Goal: Book appointment/travel/reservation

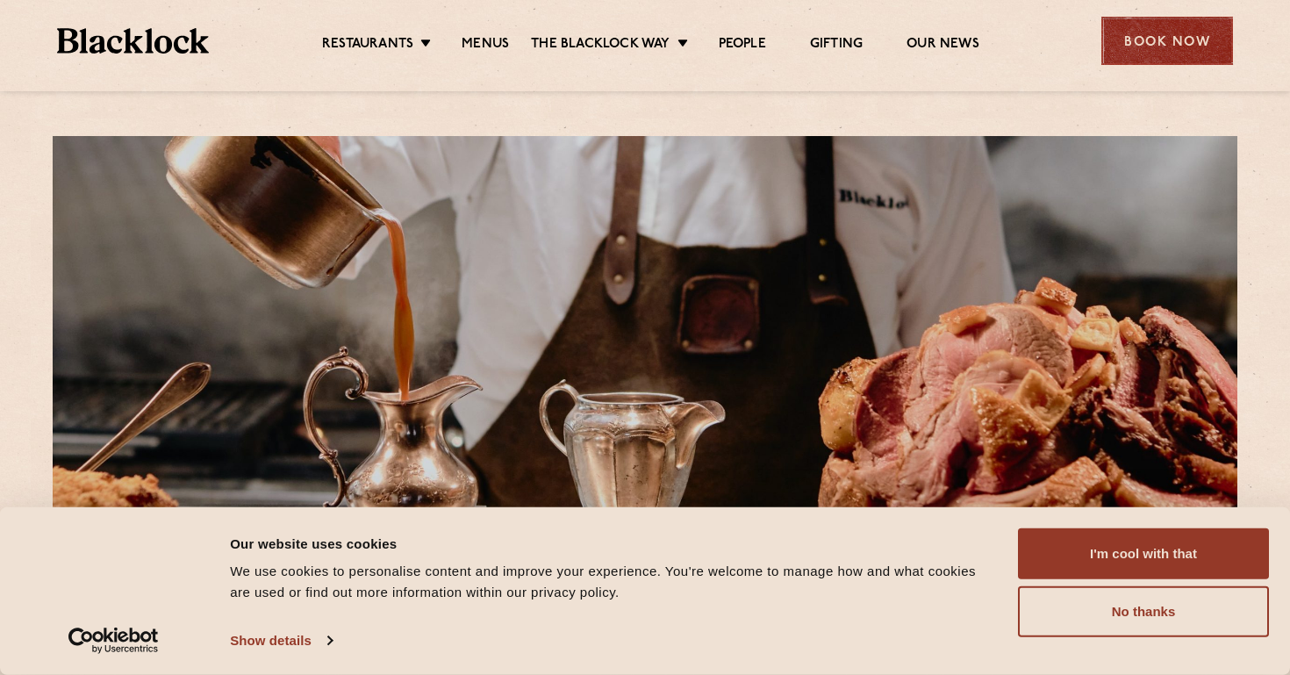
click at [1189, 42] on div "Book Now" at bounding box center [1167, 41] width 132 height 48
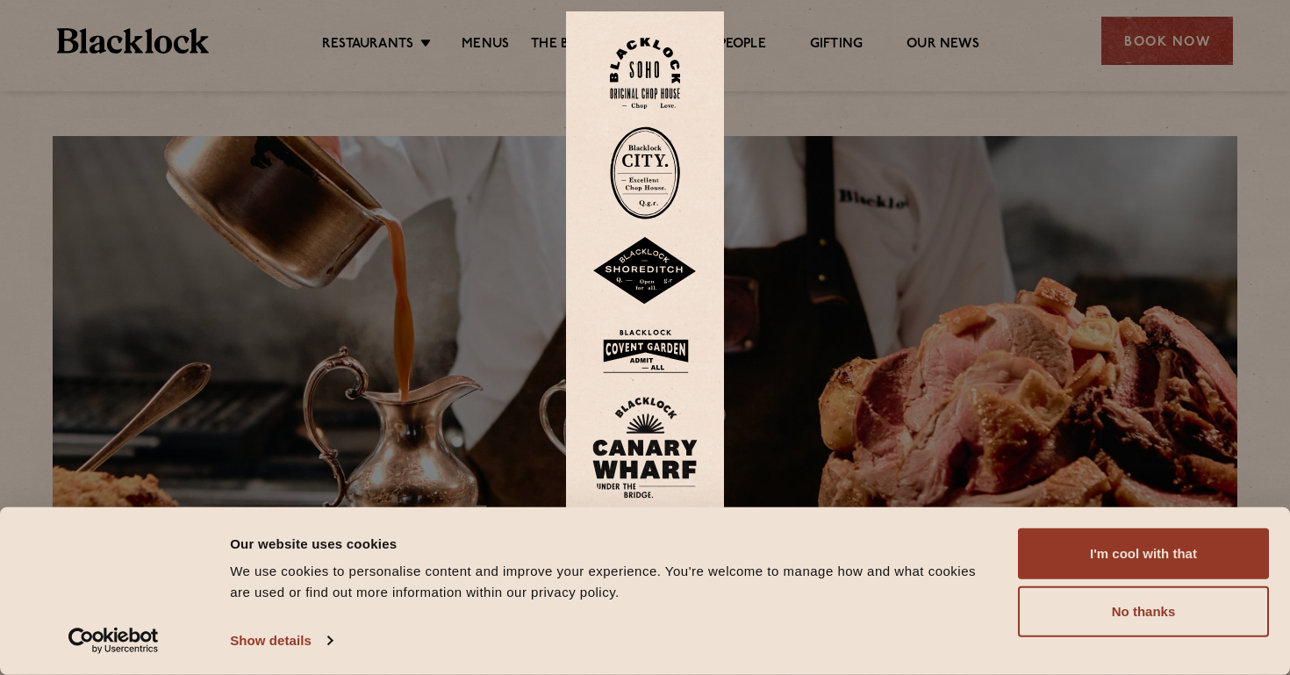
drag, startPoint x: 1129, startPoint y: 541, endPoint x: 1055, endPoint y: 507, distance: 82.1
click at [1129, 541] on button "I'm cool with that" at bounding box center [1143, 553] width 251 height 51
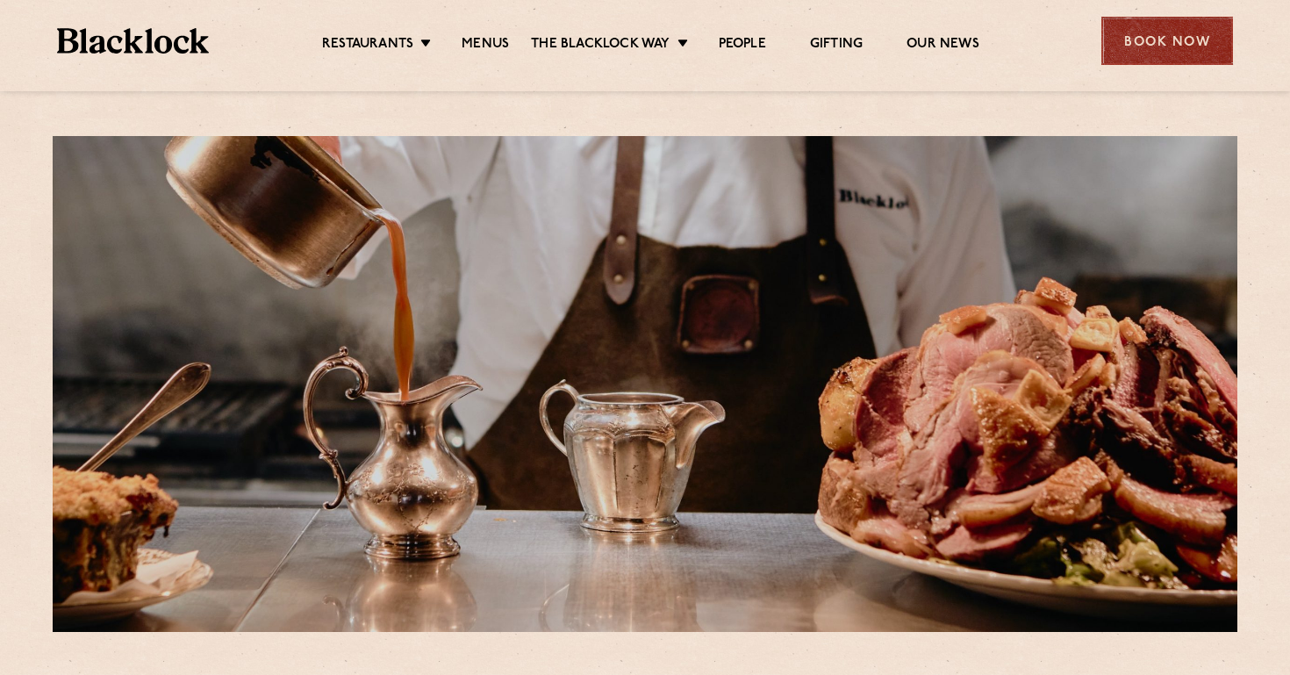
click at [1130, 43] on div "Book Now" at bounding box center [1167, 41] width 132 height 48
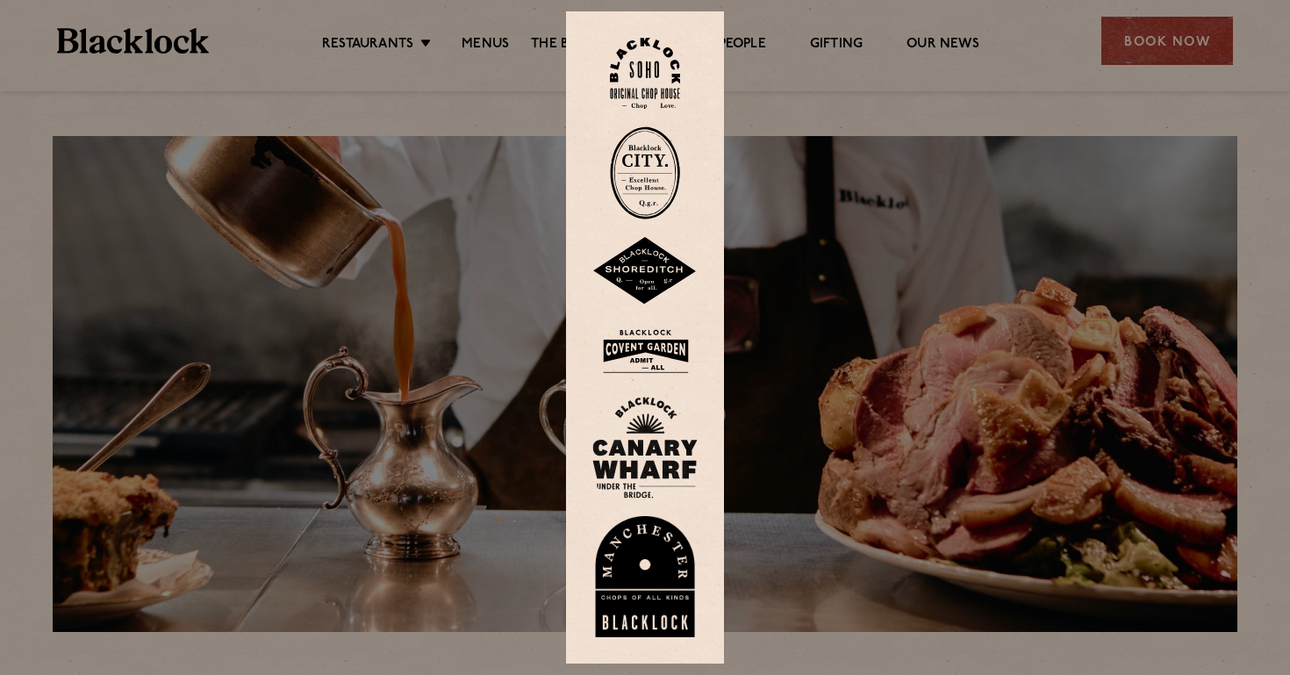
click at [655, 276] on img at bounding box center [644, 271] width 105 height 68
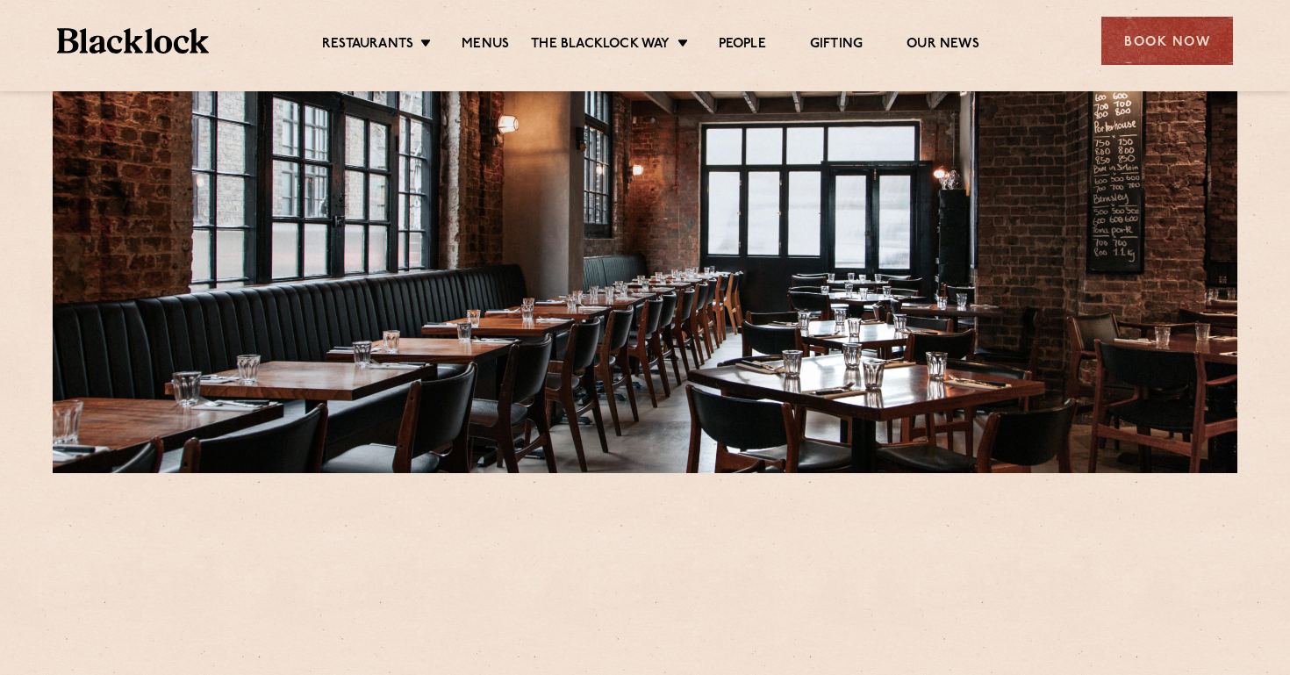
scroll to position [439, 0]
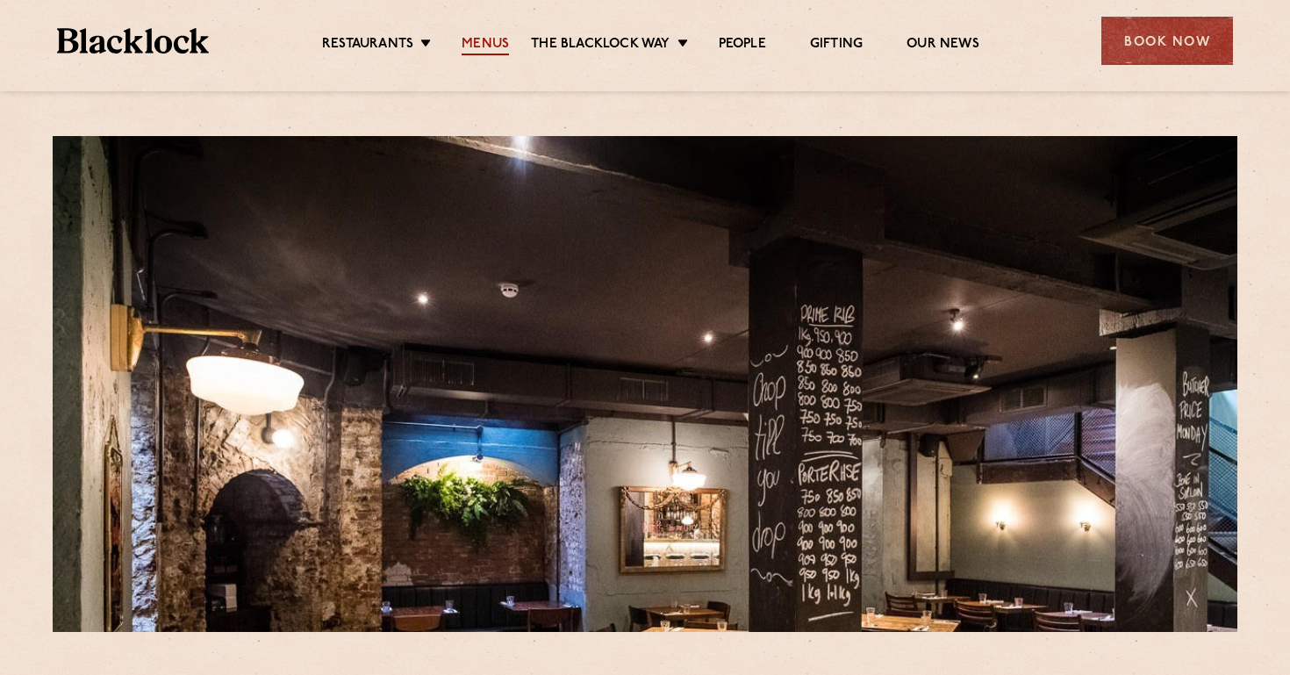
click at [489, 48] on link "Menus" at bounding box center [485, 45] width 47 height 19
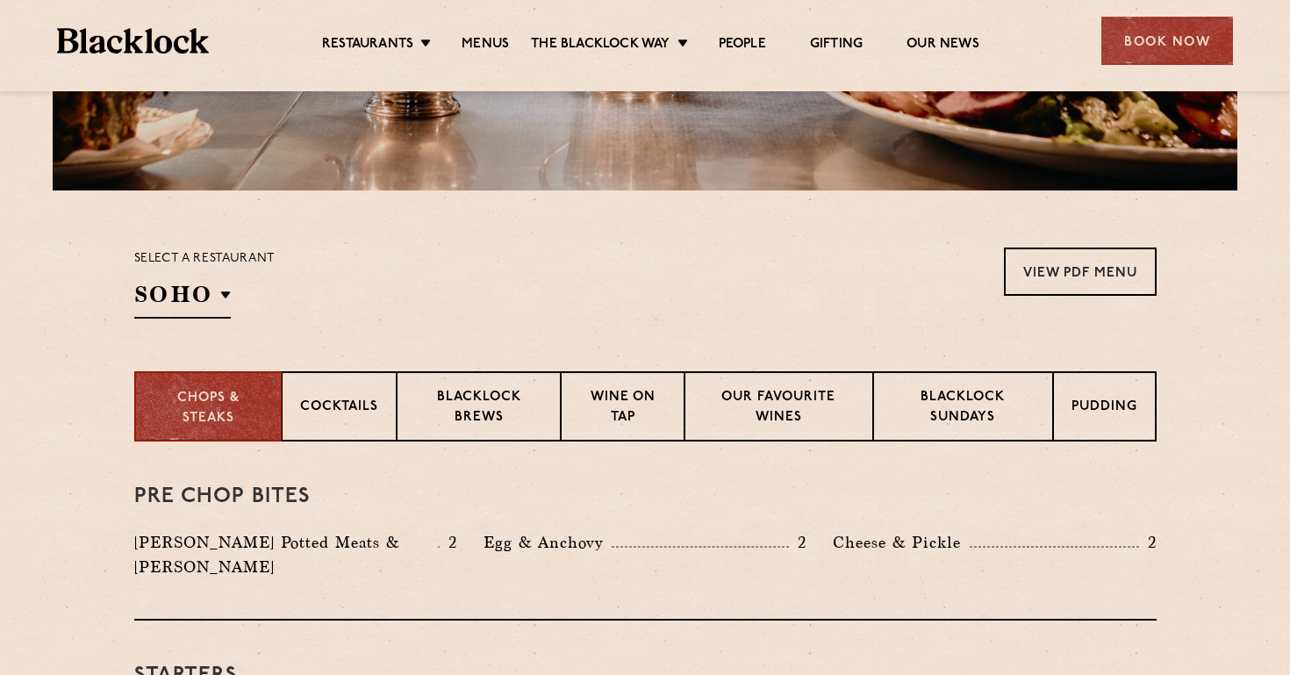
scroll to position [527, 0]
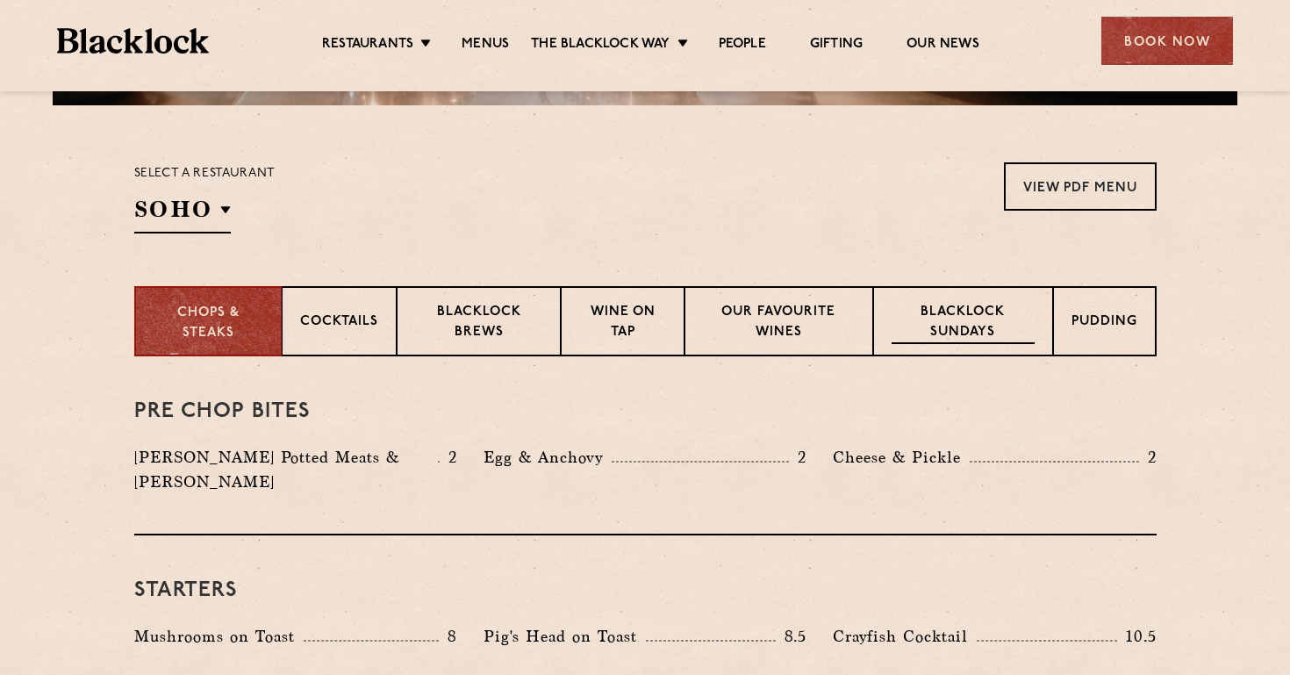
click at [962, 321] on p "Blacklock Sundays" at bounding box center [963, 323] width 142 height 41
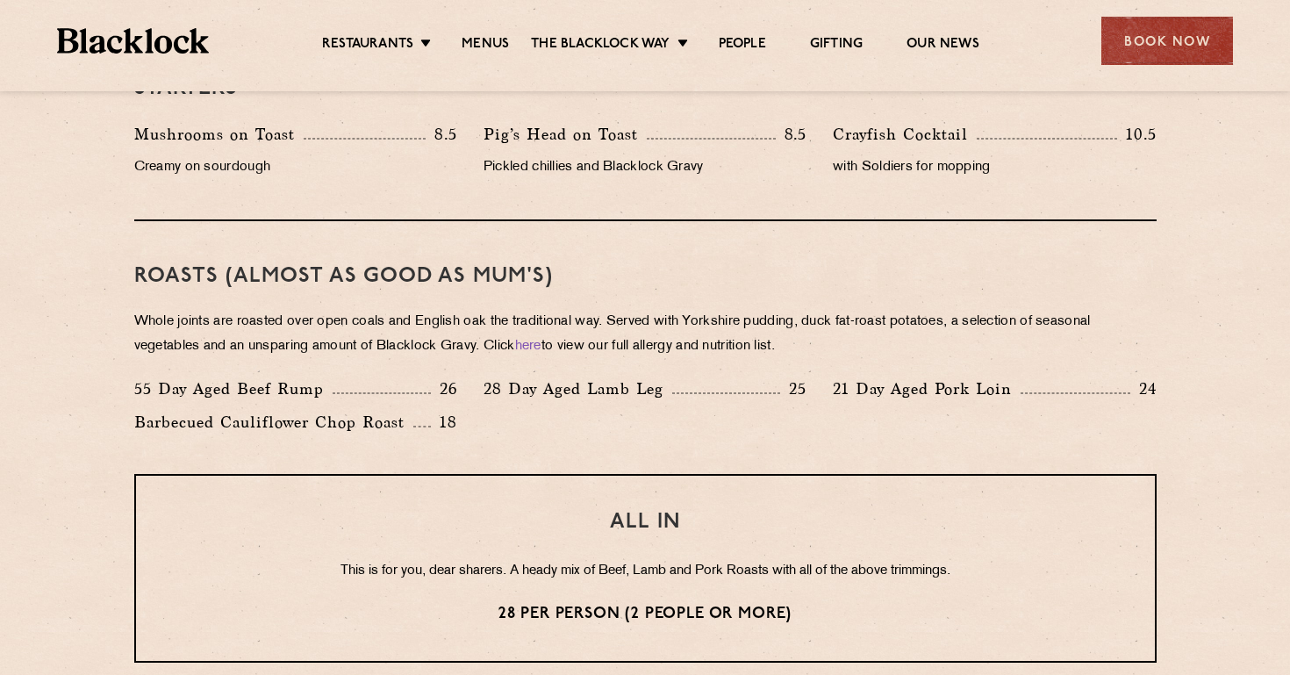
scroll to position [1141, 0]
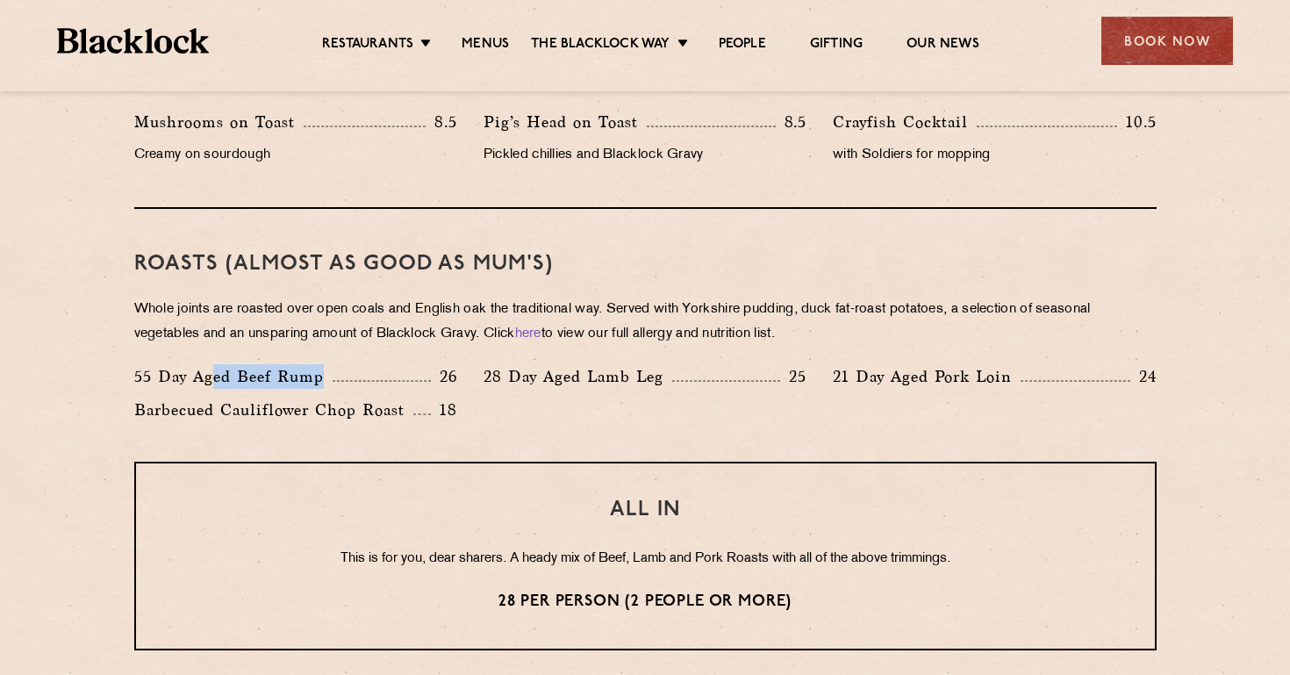
drag, startPoint x: 212, startPoint y: 369, endPoint x: 389, endPoint y: 370, distance: 176.4
click at [389, 370] on div "55 Day Aged Beef Rump 26" at bounding box center [295, 376] width 323 height 25
drag, startPoint x: 521, startPoint y: 558, endPoint x: 667, endPoint y: 558, distance: 145.7
click at [667, 558] on p "This is for you, dear sharers. A heady mix of Beef, Lamb and Pork Roasts with a…" at bounding box center [645, 559] width 949 height 23
drag, startPoint x: 706, startPoint y: 559, endPoint x: 732, endPoint y: 560, distance: 26.3
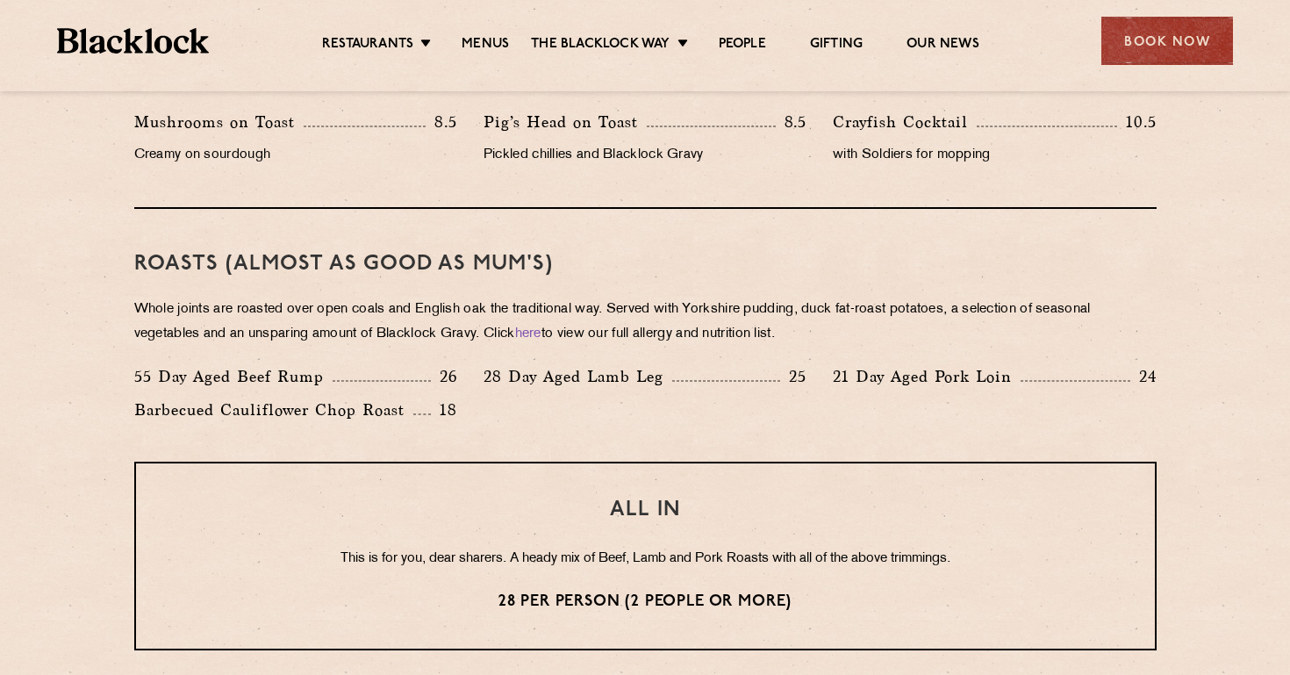
click at [706, 559] on p "This is for you, dear sharers. A heady mix of Beef, Lamb and Pork Roasts with a…" at bounding box center [645, 559] width 949 height 23
drag, startPoint x: 813, startPoint y: 555, endPoint x: 822, endPoint y: 555, distance: 9.7
click at [822, 555] on p "This is for you, dear sharers. A heady mix of Beef, Lamb and Pork Roasts with a…" at bounding box center [645, 559] width 949 height 23
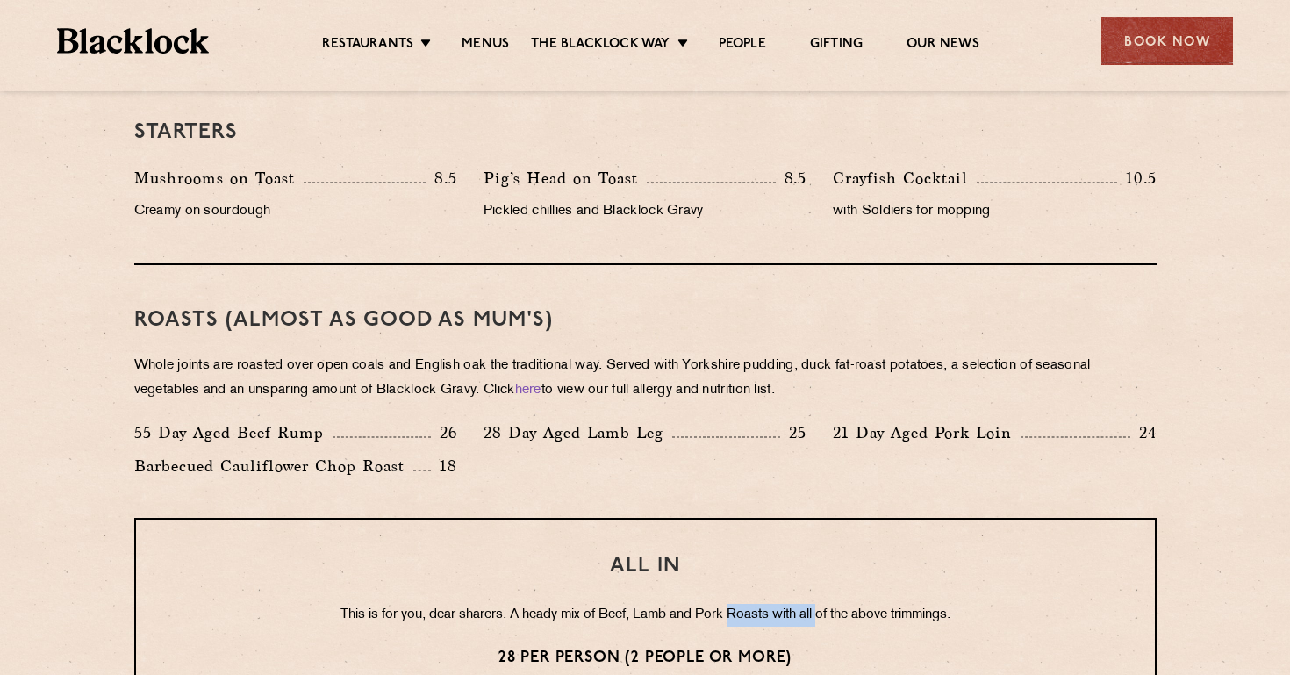
scroll to position [1053, 0]
